Goal: Information Seeking & Learning: Learn about a topic

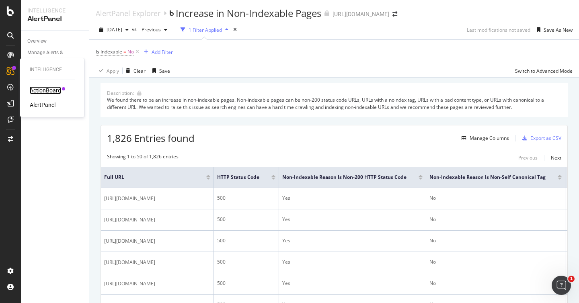
click at [42, 93] on div "ActionBoard" at bounding box center [45, 91] width 31 height 8
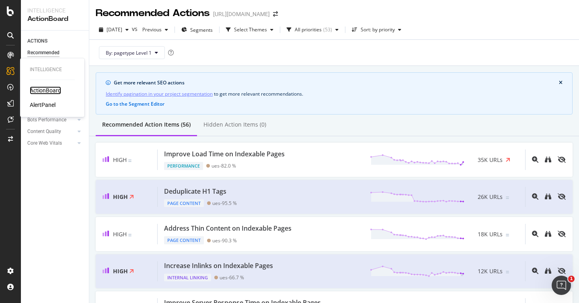
click at [42, 92] on div "ActionBoard" at bounding box center [45, 91] width 31 height 8
click at [277, 197] on div "Deduplicate H1 Tags Page Content ues - 95.5 % 26K URLs" at bounding box center [342, 197] width 368 height 21
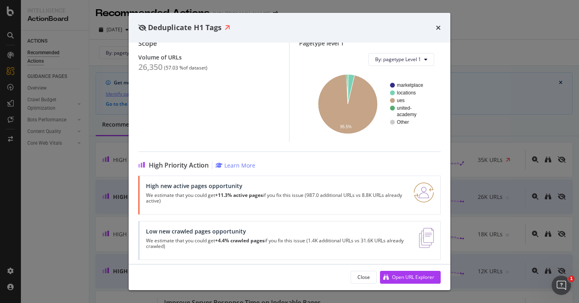
scroll to position [97, 0]
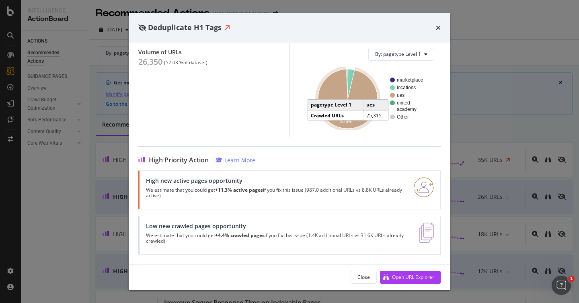
click at [361, 85] on icon "A chart." at bounding box center [348, 99] width 60 height 60
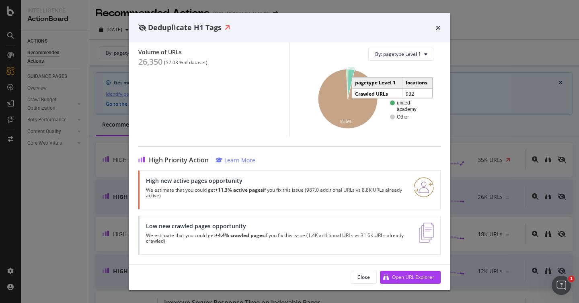
click at [351, 77] on icon "A chart." at bounding box center [351, 84] width 7 height 30
click at [439, 28] on icon "times" at bounding box center [438, 28] width 5 height 6
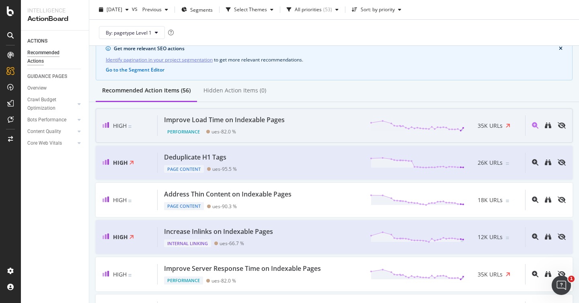
scroll to position [33, 0]
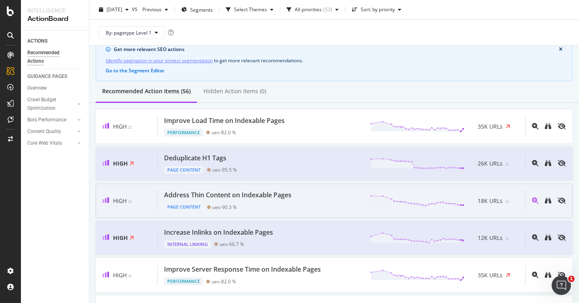
click at [315, 202] on div "Address Thin Content on Indexable Pages Page Content ues - 90.3 % 18K URLs" at bounding box center [342, 201] width 368 height 21
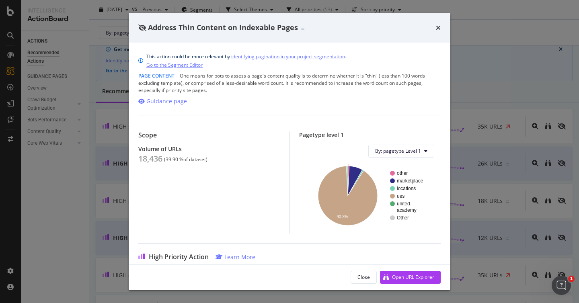
click at [392, 173] on circle "A chart." at bounding box center [392, 173] width 5 height 5
click at [353, 174] on icon "A chart." at bounding box center [355, 181] width 14 height 30
click at [438, 28] on icon "times" at bounding box center [438, 28] width 5 height 6
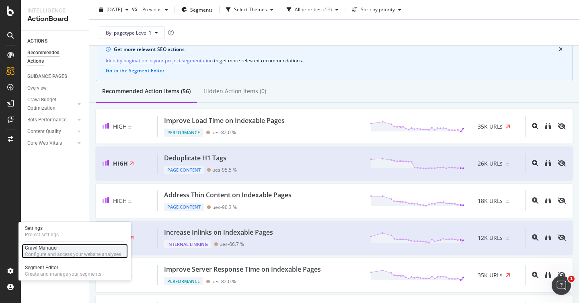
click at [41, 249] on div "Crawl Manager" at bounding box center [73, 248] width 96 height 6
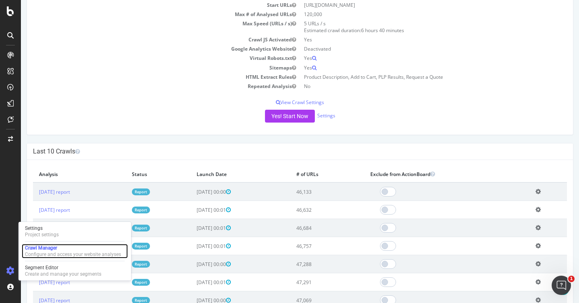
scroll to position [81, 0]
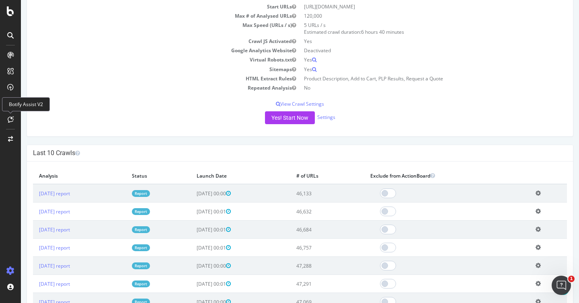
drag, startPoint x: 136, startPoint y: 108, endPoint x: 123, endPoint y: 109, distance: 13.3
click at [133, 108] on div "Project Name https://www.unitedrentals.com/ Allowed Domains https://www.unitedr…" at bounding box center [300, 56] width 547 height 159
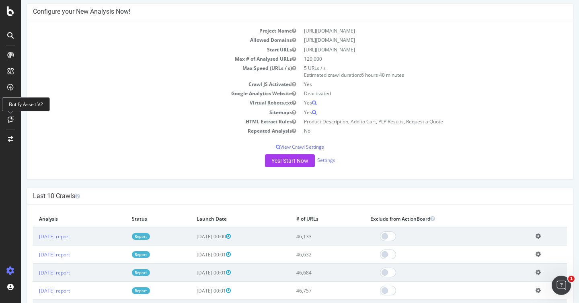
scroll to position [0, 0]
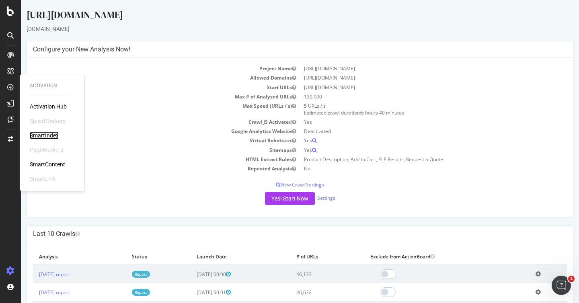
click at [44, 136] on div "SmartIndex" at bounding box center [44, 136] width 29 height 8
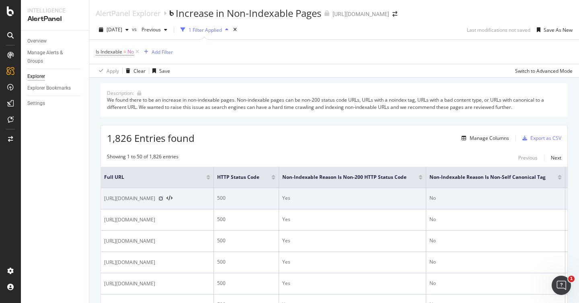
click at [163, 201] on icon at bounding box center [161, 198] width 5 height 5
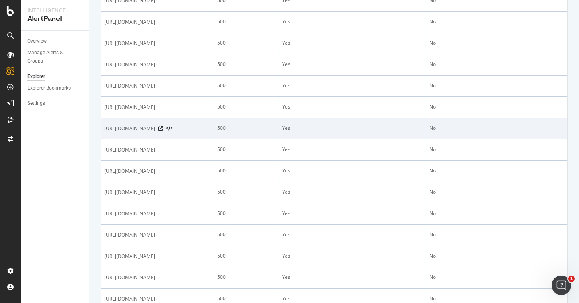
scroll to position [233, 0]
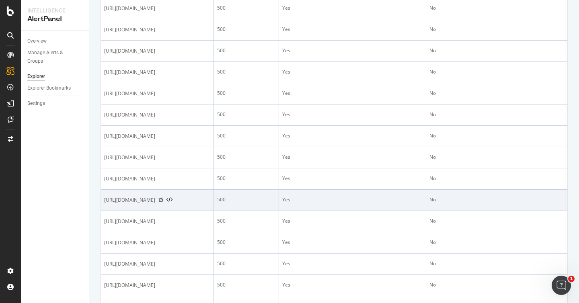
click at [163, 203] on icon at bounding box center [161, 200] width 5 height 5
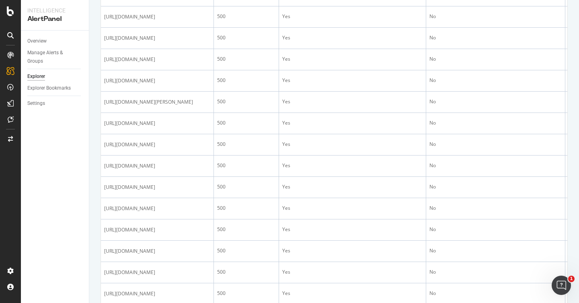
scroll to position [873, 0]
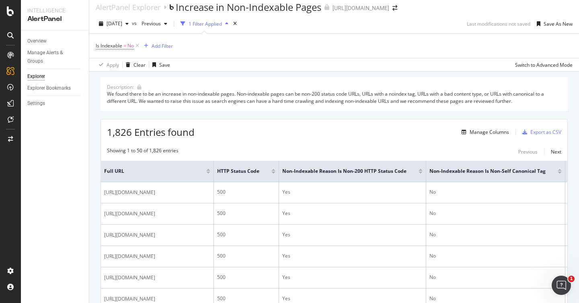
scroll to position [0, 0]
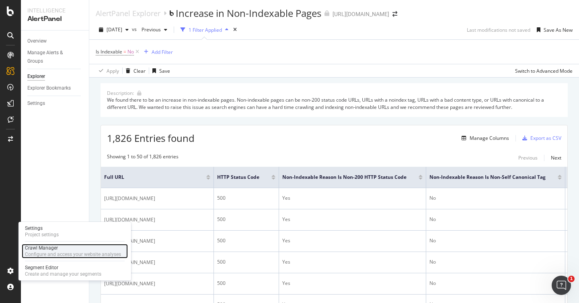
click at [52, 248] on div "Crawl Manager" at bounding box center [73, 248] width 96 height 6
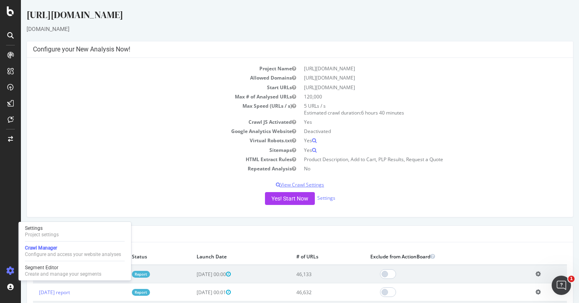
click at [287, 182] on p "View Crawl Settings" at bounding box center [300, 184] width 534 height 7
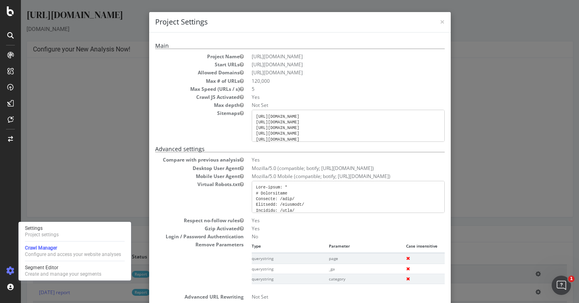
click at [437, 21] on h4 "Project Settings" at bounding box center [300, 22] width 290 height 10
click at [443, 20] on span "×" at bounding box center [442, 21] width 5 height 11
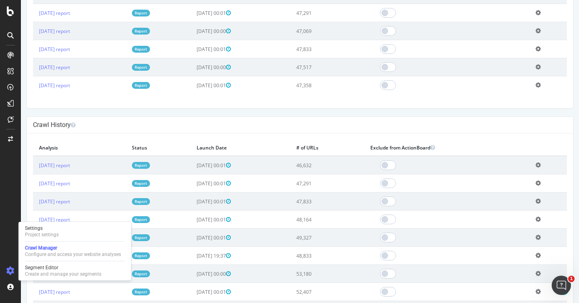
scroll to position [356, 0]
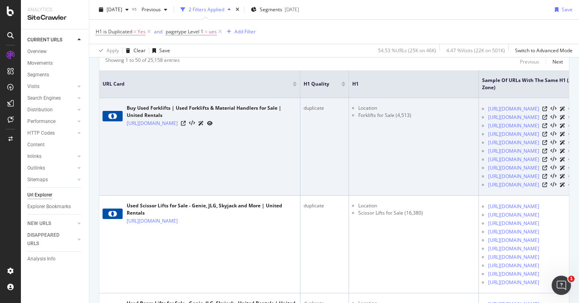
scroll to position [186, 0]
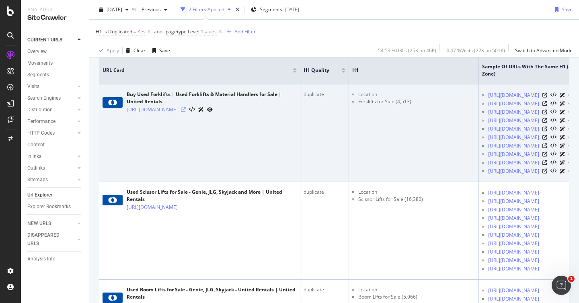
click at [186, 110] on icon at bounding box center [183, 109] width 5 height 5
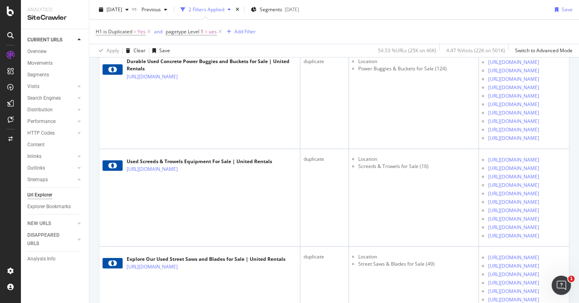
scroll to position [2611, 0]
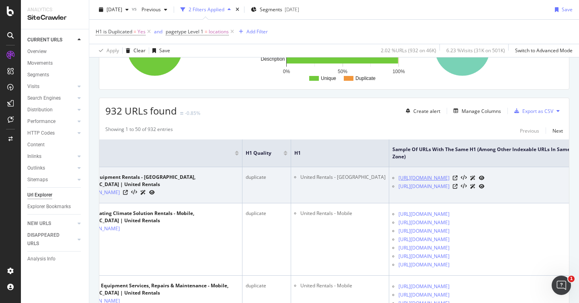
scroll to position [0, 51]
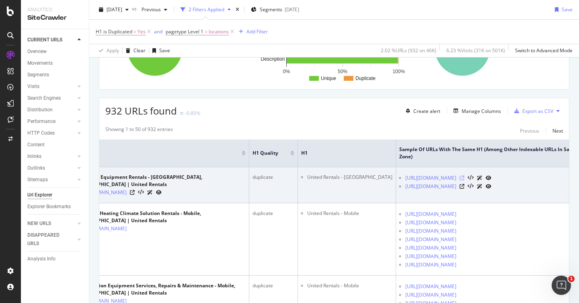
click at [465, 181] on icon at bounding box center [462, 178] width 5 height 5
click at [465, 189] on icon at bounding box center [462, 186] width 5 height 5
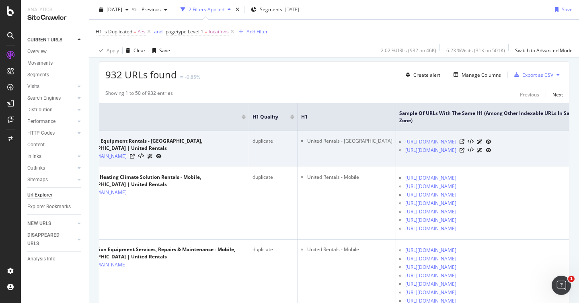
scroll to position [151, 0]
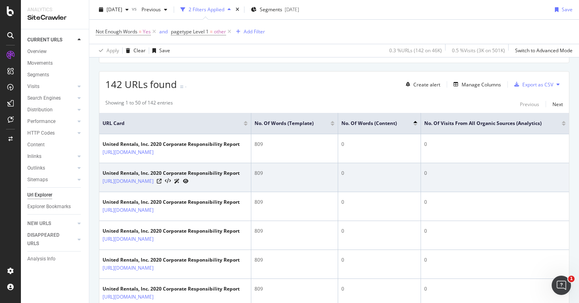
scroll to position [134, 0]
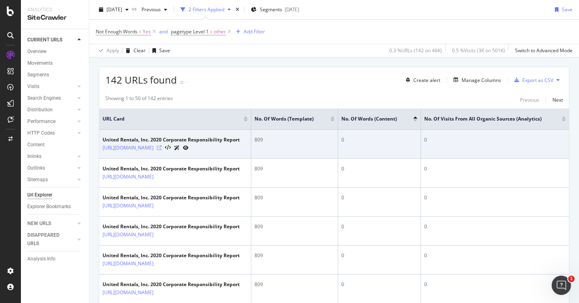
click at [162, 151] on icon at bounding box center [159, 148] width 5 height 5
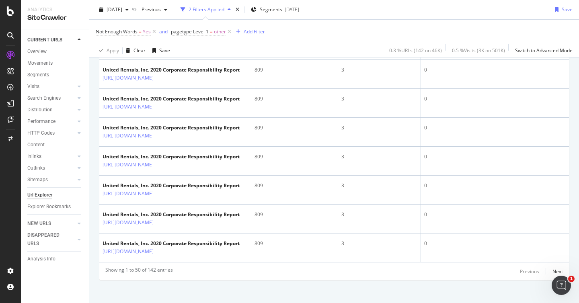
scroll to position [1450, 0]
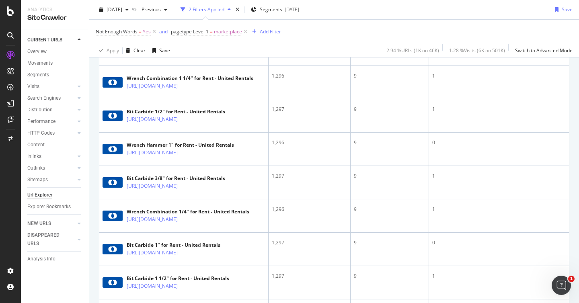
scroll to position [1266, 0]
